Goal: Navigation & Orientation: Find specific page/section

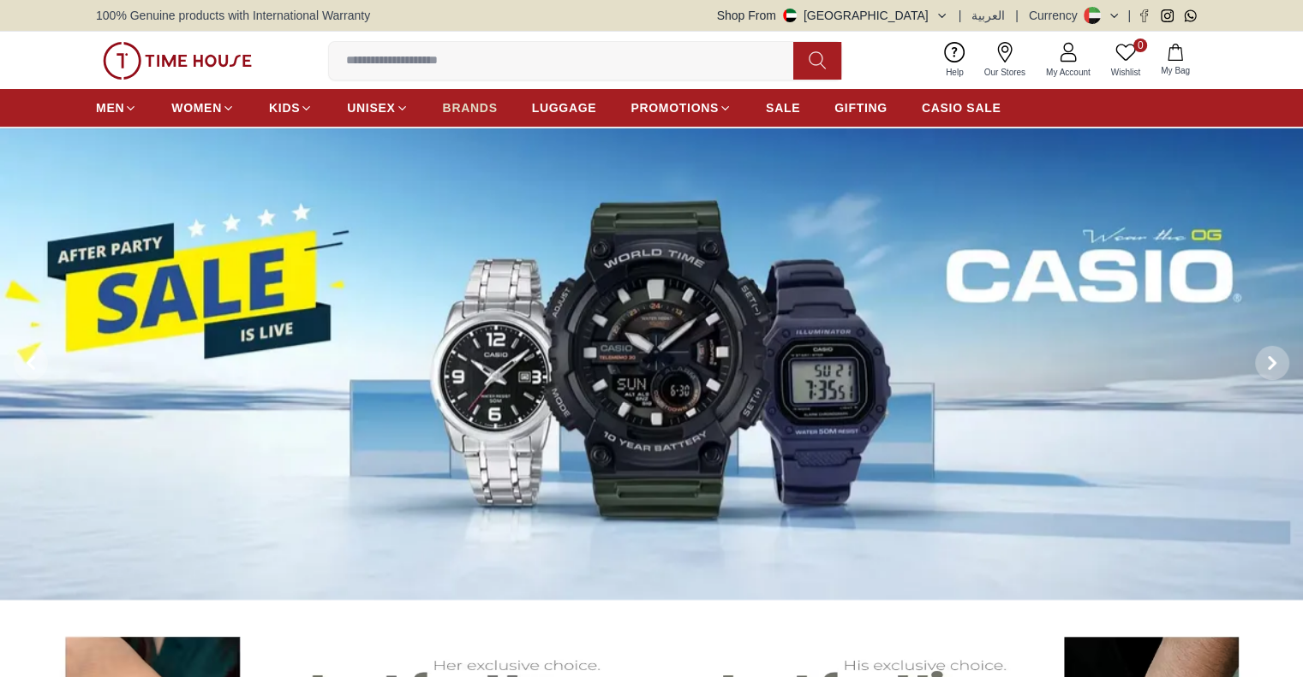
click at [480, 104] on span "BRANDS" at bounding box center [470, 107] width 55 height 17
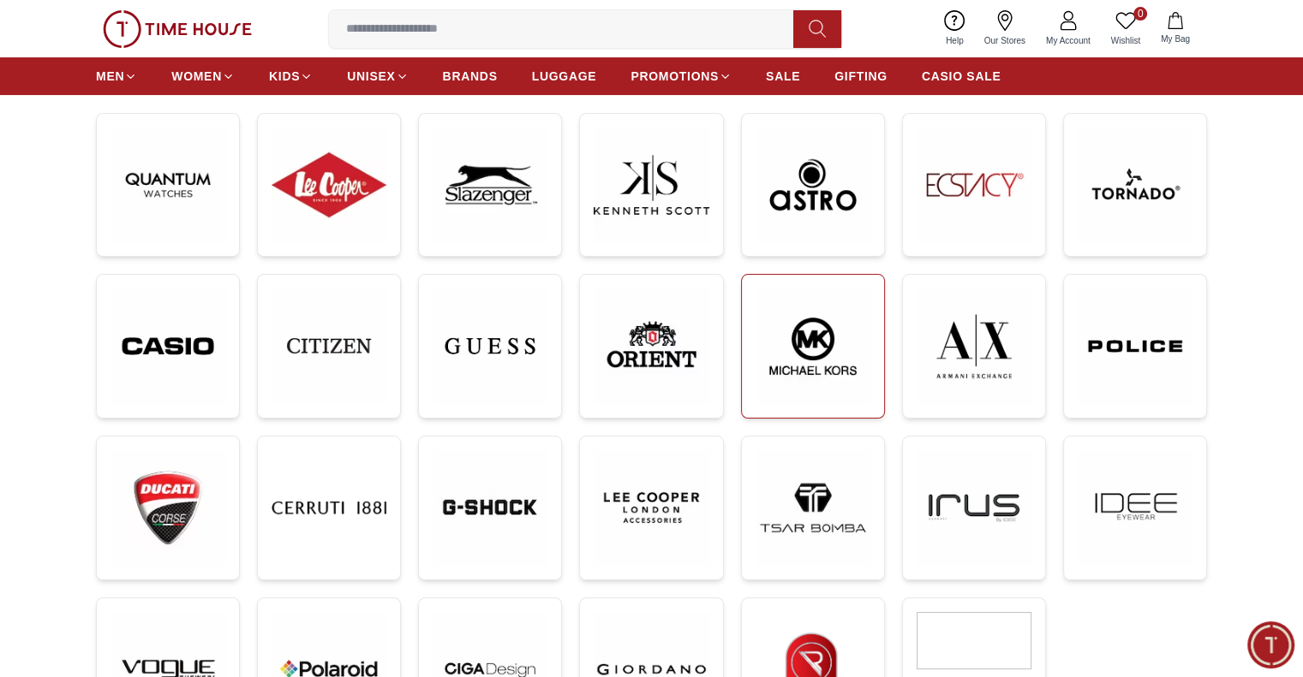
scroll to position [599, 0]
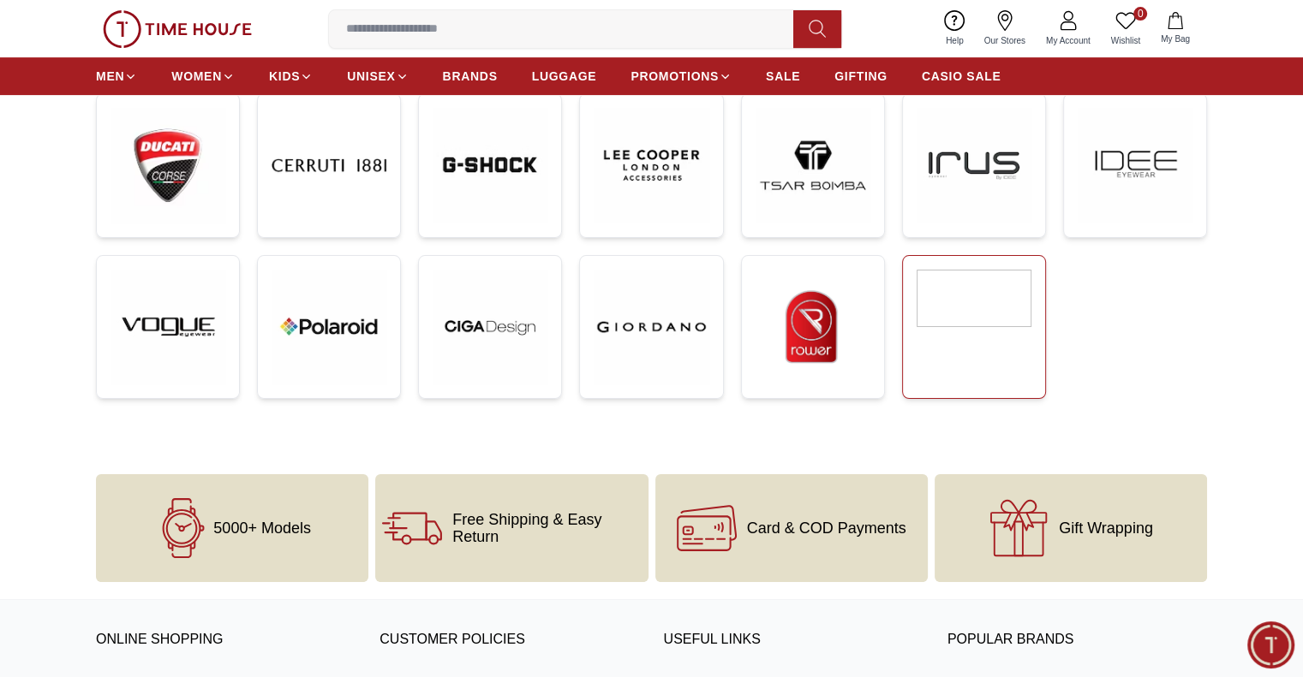
click at [1000, 345] on link at bounding box center [974, 327] width 144 height 144
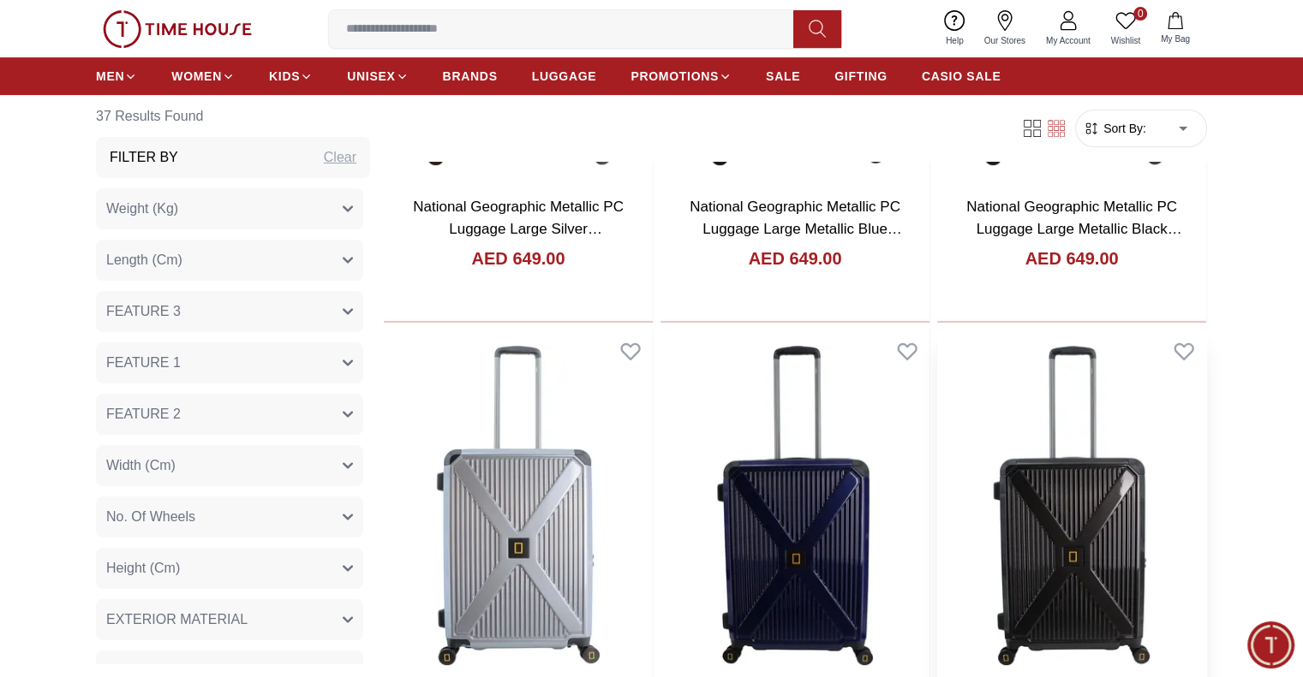
scroll to position [856, 0]
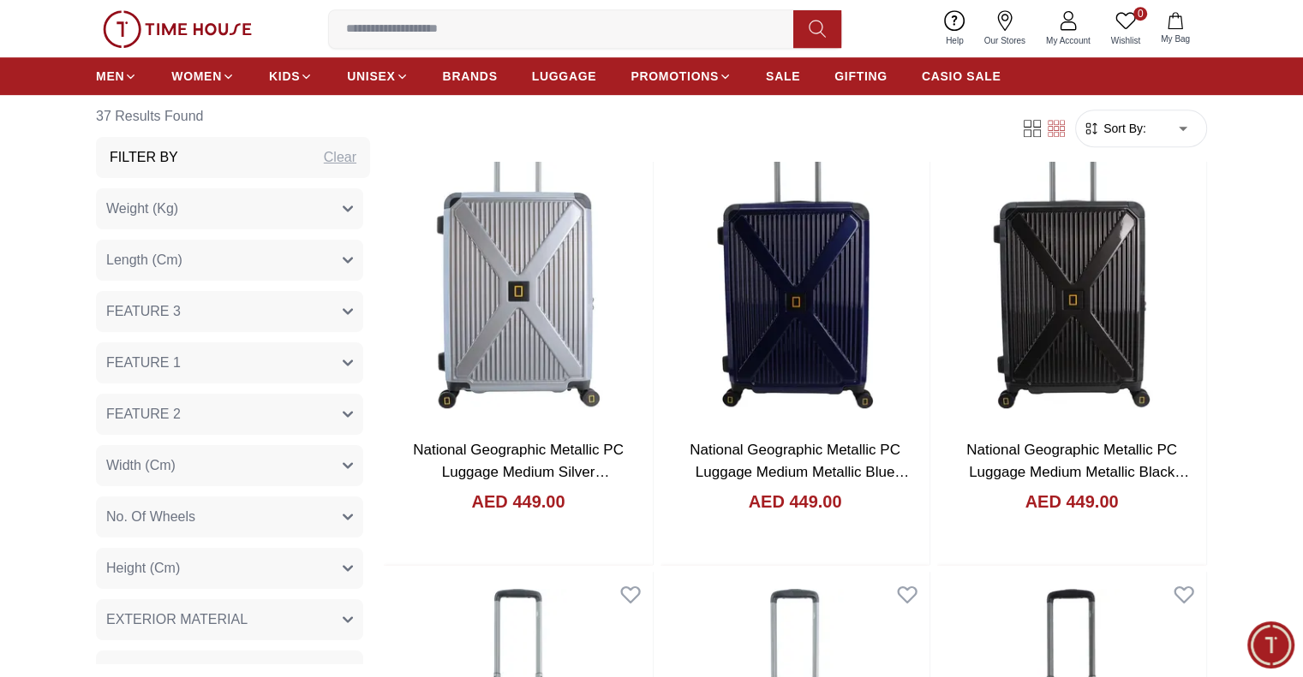
click at [653, 24] on input at bounding box center [568, 29] width 478 height 34
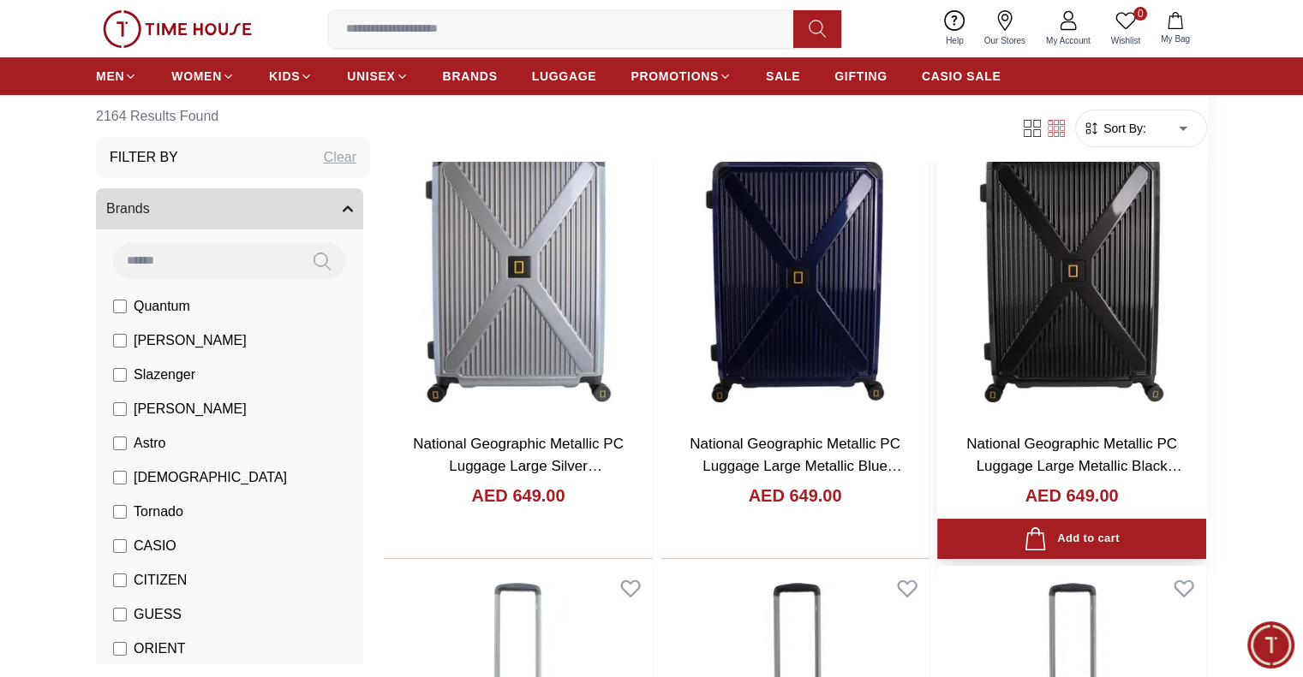
scroll to position [428, 0]
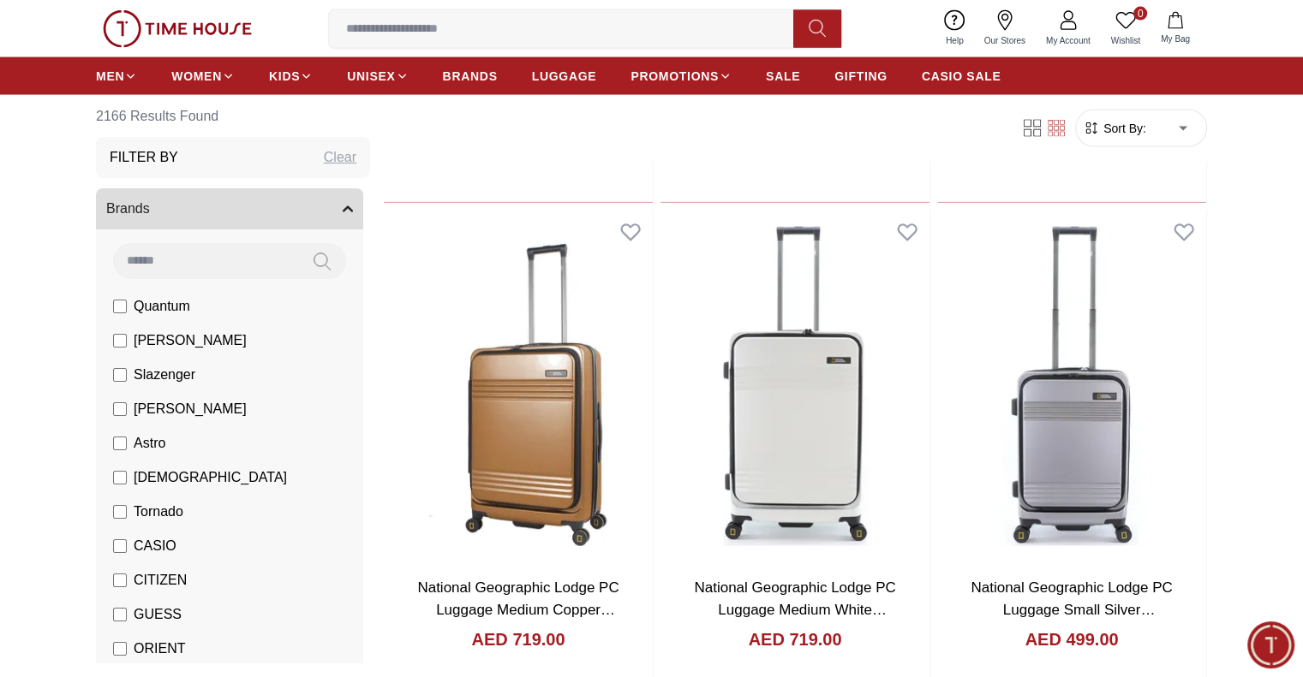
scroll to position [3768, 0]
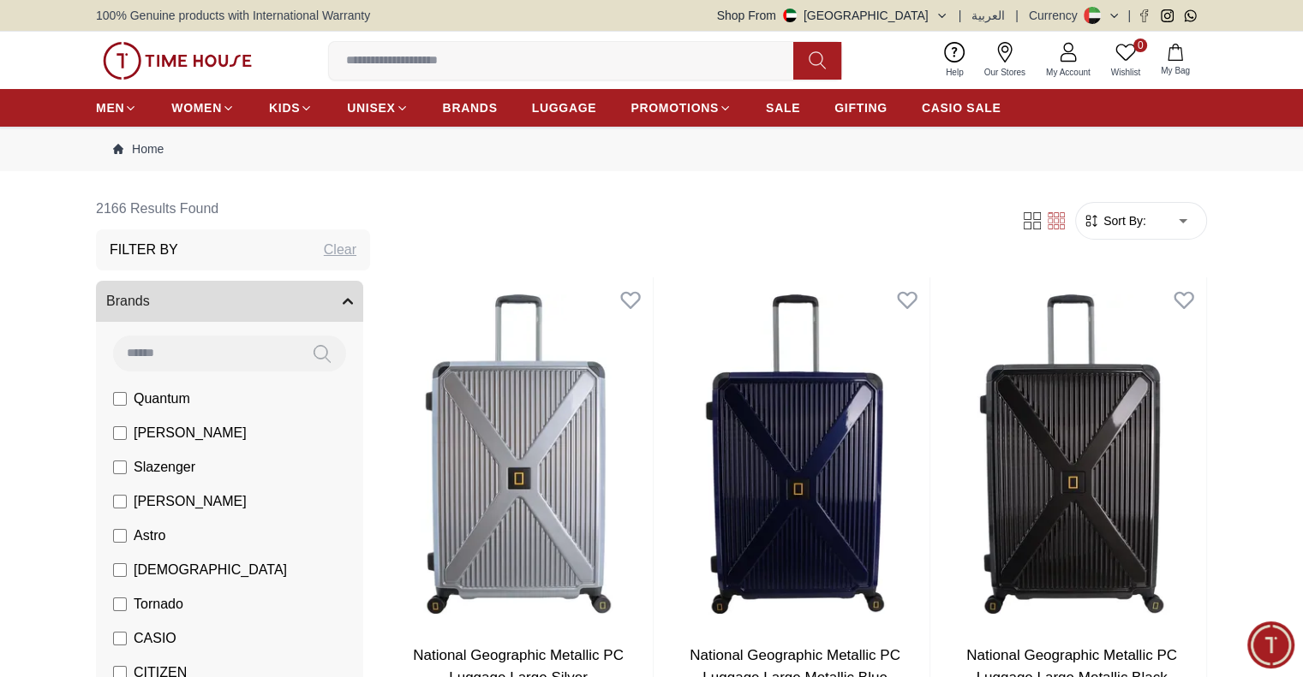
click at [597, 115] on ul "MEN WOMEN KIDS UNISEX BRANDS LUGGAGE PROMOTIONS SALE GIFTING CASIO SALE" at bounding box center [548, 107] width 904 height 31
click at [568, 113] on span "LUGGAGE" at bounding box center [564, 107] width 65 height 17
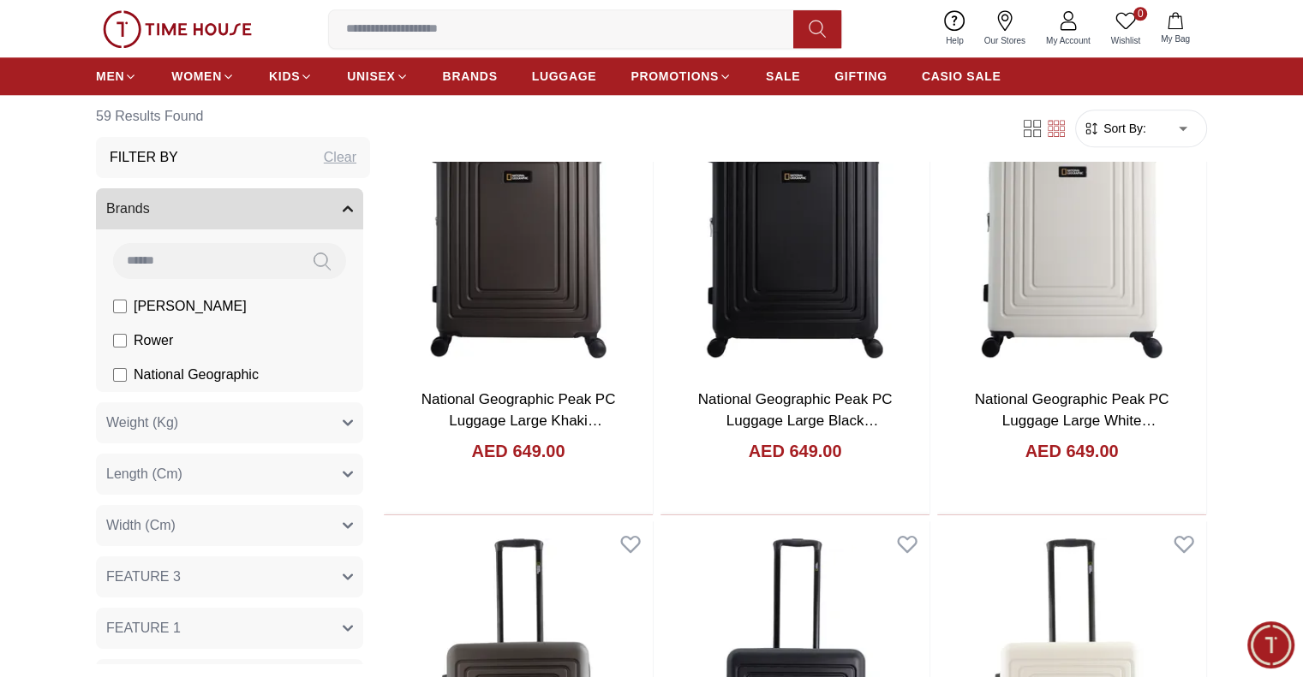
scroll to position [1798, 0]
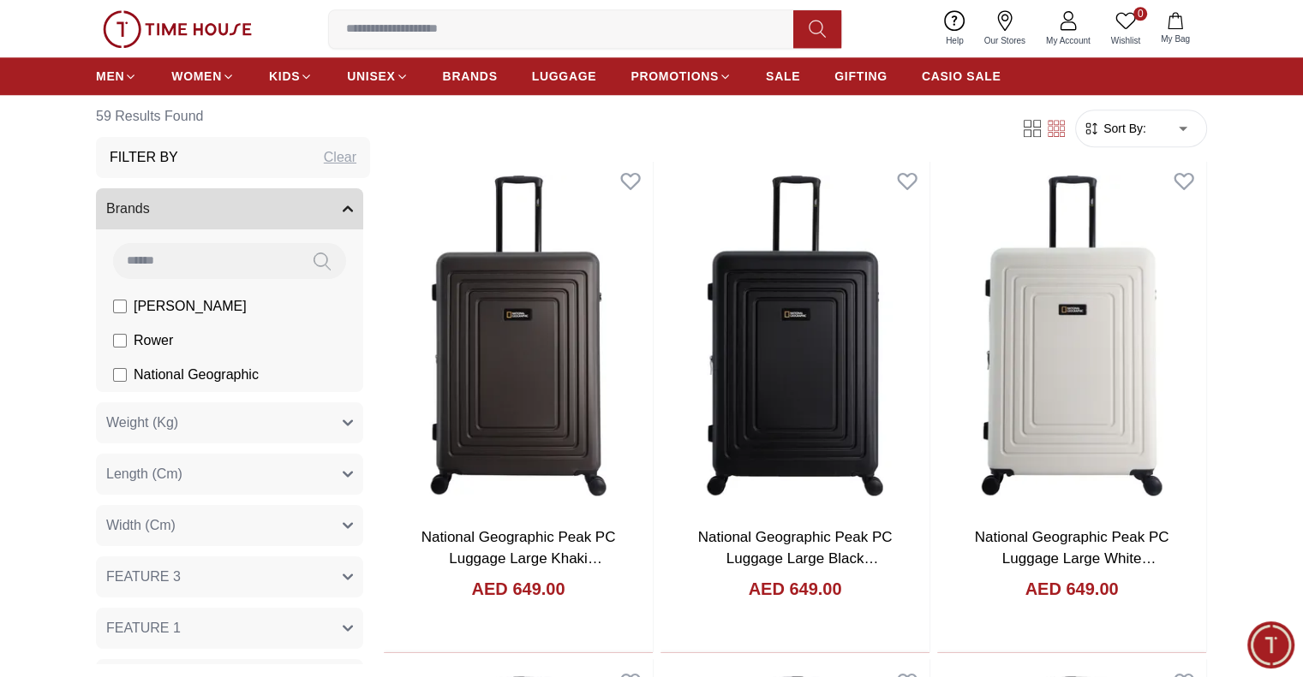
scroll to position [1541, 0]
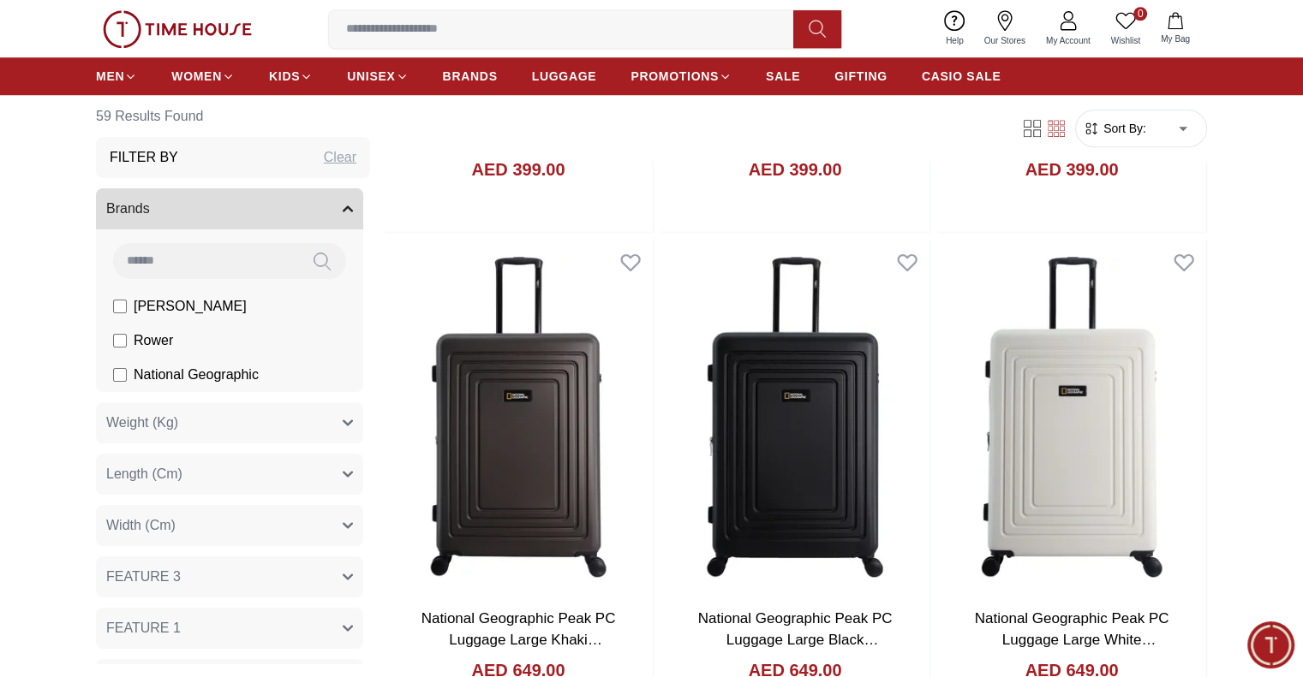
scroll to position [736, 0]
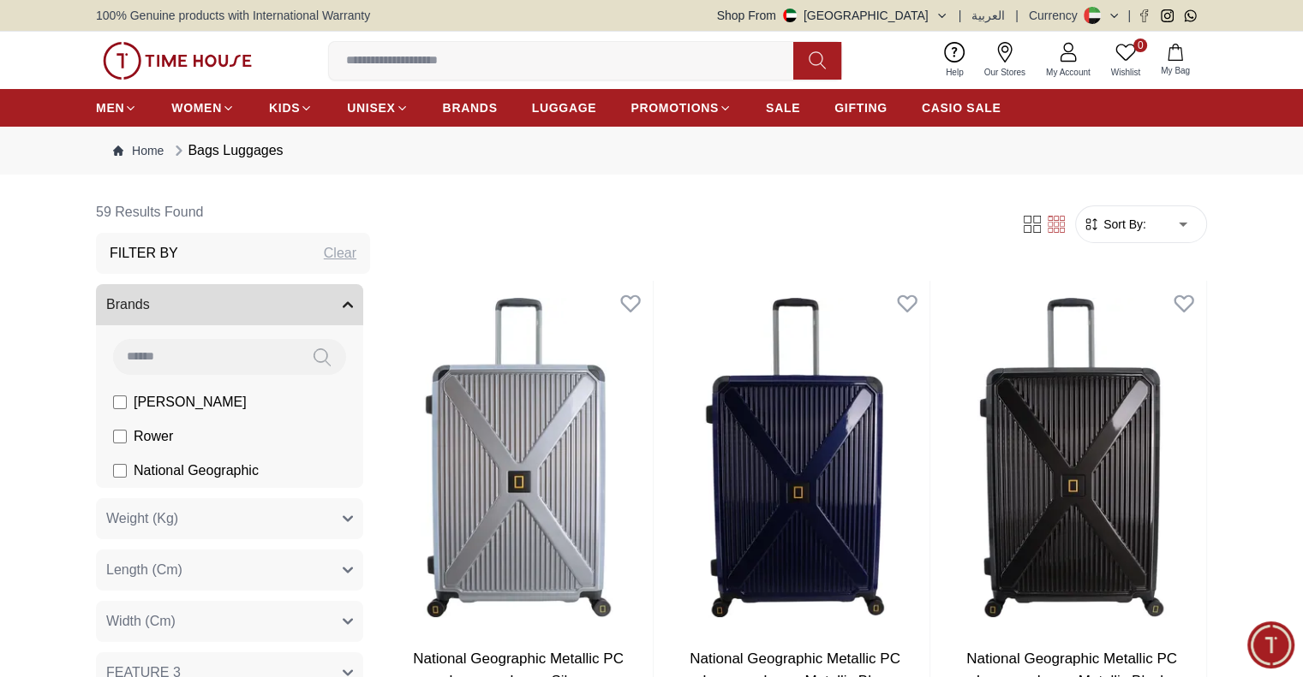
click at [185, 55] on img at bounding box center [177, 61] width 149 height 38
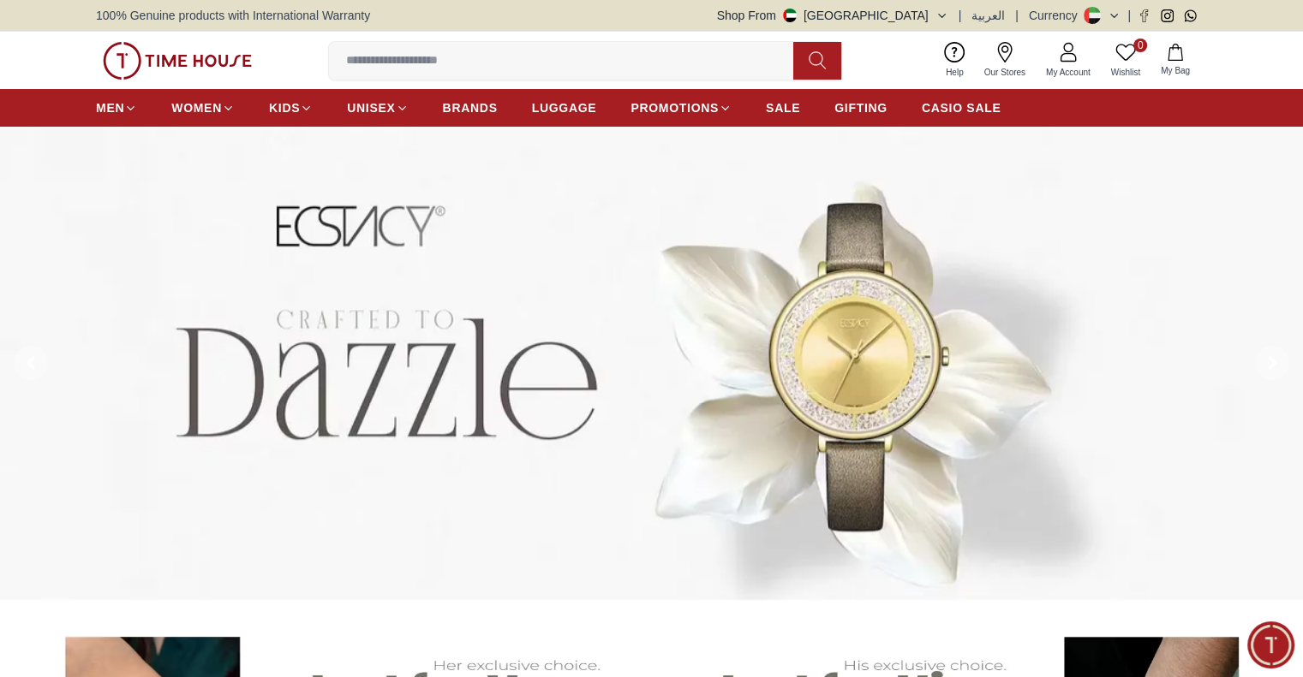
click at [943, 23] on button "Shop From [GEOGRAPHIC_DATA]" at bounding box center [832, 15] width 231 height 17
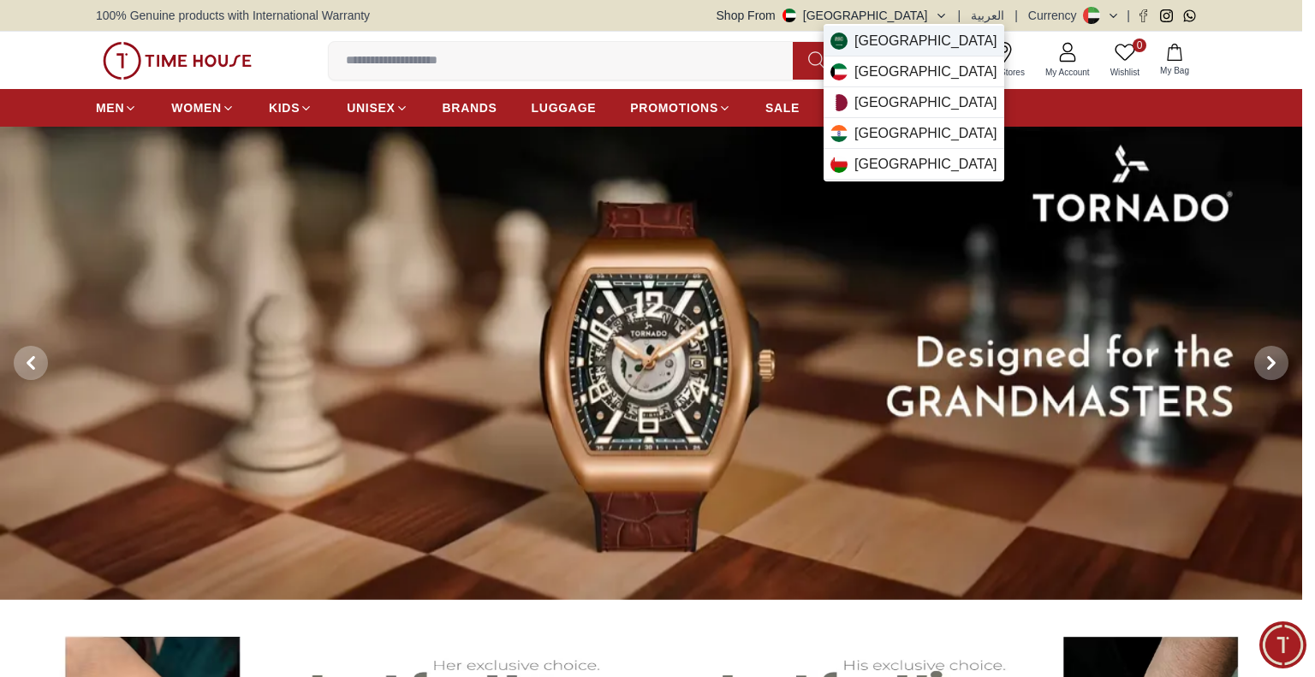
click at [925, 47] on span "[GEOGRAPHIC_DATA]" at bounding box center [926, 41] width 143 height 21
